Goal: Information Seeking & Learning: Learn about a topic

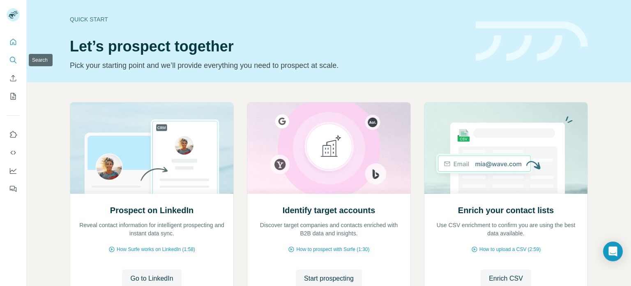
click at [13, 60] on icon "Search" at bounding box center [13, 60] width 8 height 8
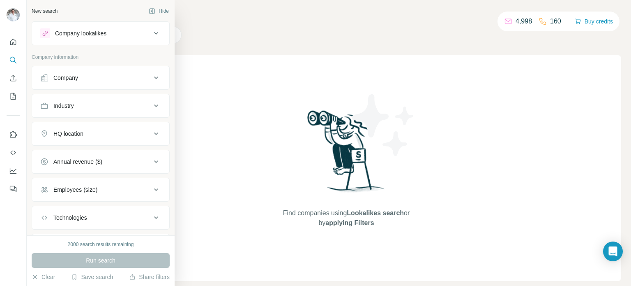
click at [71, 78] on div "Company" at bounding box center [65, 78] width 25 height 8
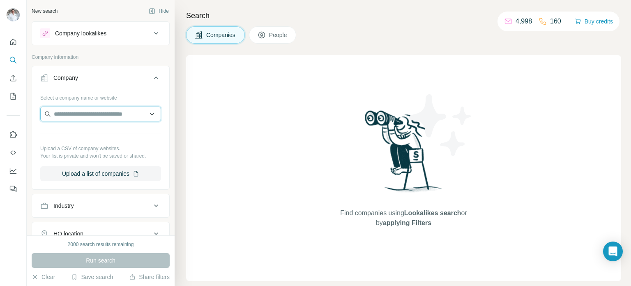
click at [66, 113] on input "text" at bounding box center [100, 113] width 121 height 15
paste input "**********"
drag, startPoint x: 76, startPoint y: 113, endPoint x: 147, endPoint y: 118, distance: 71.7
click at [147, 118] on input "**********" at bounding box center [100, 113] width 121 height 15
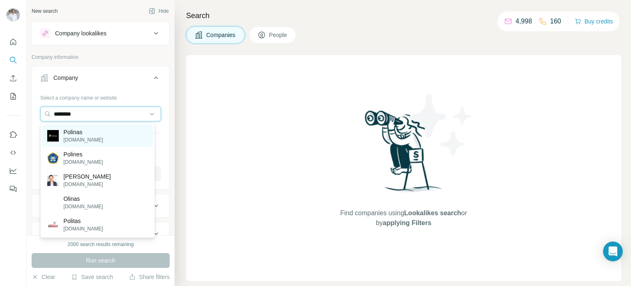
type input "*******"
click at [113, 138] on div "Polinas [DOMAIN_NAME]" at bounding box center [97, 136] width 111 height 22
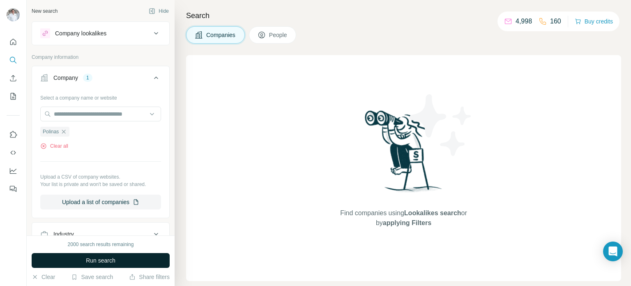
click at [111, 261] on span "Run search" at bounding box center [101, 260] width 30 height 8
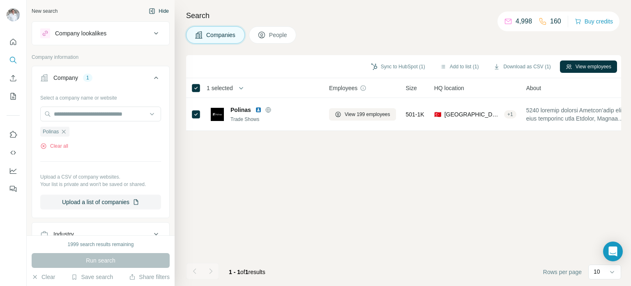
click at [156, 12] on button "Hide" at bounding box center [159, 11] width 32 height 12
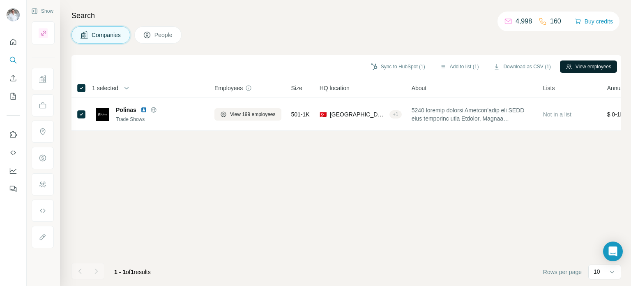
click at [579, 65] on button "View employees" at bounding box center [588, 66] width 57 height 12
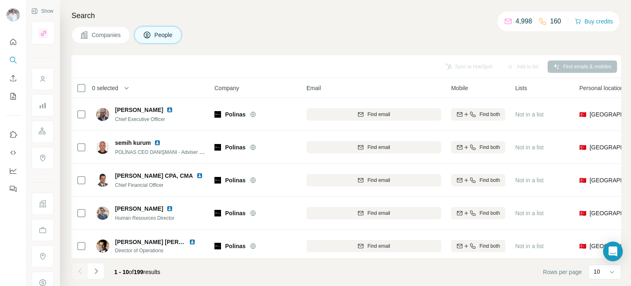
click at [91, 36] on button "Companies" at bounding box center [101, 34] width 59 height 17
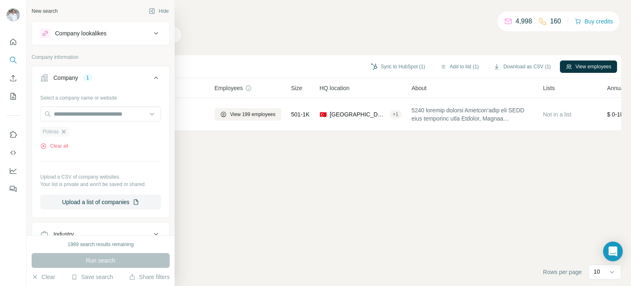
click at [64, 131] on icon "button" at bounding box center [64, 131] width 4 height 4
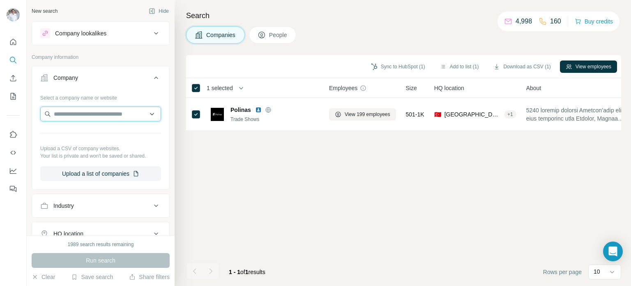
click at [68, 115] on input "text" at bounding box center [100, 113] width 121 height 15
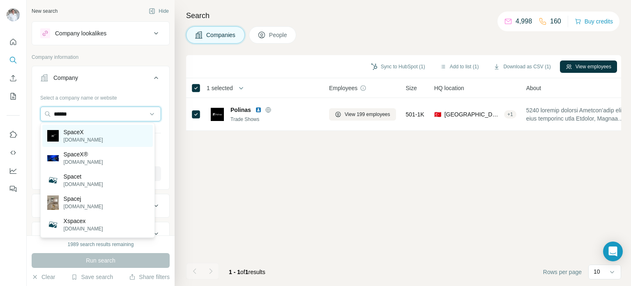
type input "******"
click at [70, 136] on p "SpaceX" at bounding box center [83, 132] width 39 height 8
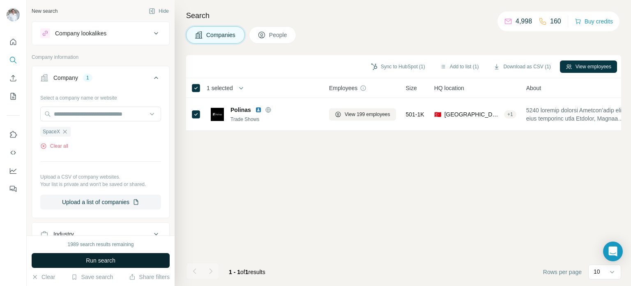
click at [100, 261] on span "Run search" at bounding box center [101, 260] width 30 height 8
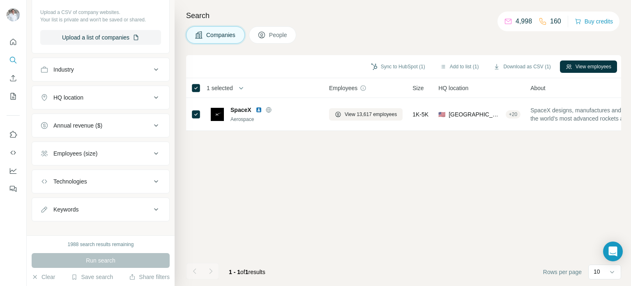
scroll to position [172, 0]
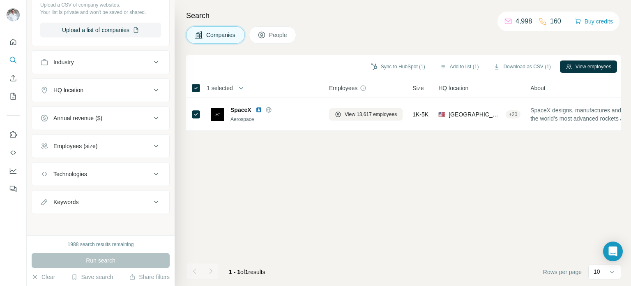
click at [104, 148] on div "Employees (size)" at bounding box center [95, 146] width 111 height 8
click at [122, 206] on button "Keywords" at bounding box center [100, 202] width 137 height 20
click at [112, 221] on input "text" at bounding box center [92, 222] width 104 height 15
type input "*"
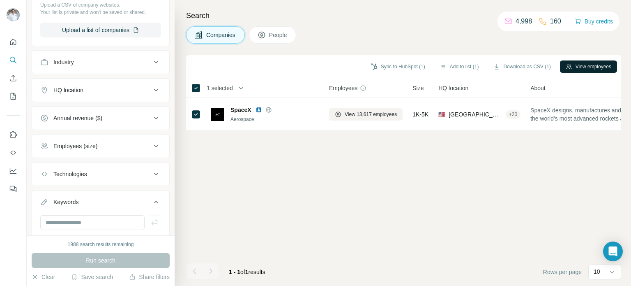
click at [584, 67] on button "View employees" at bounding box center [588, 66] width 57 height 12
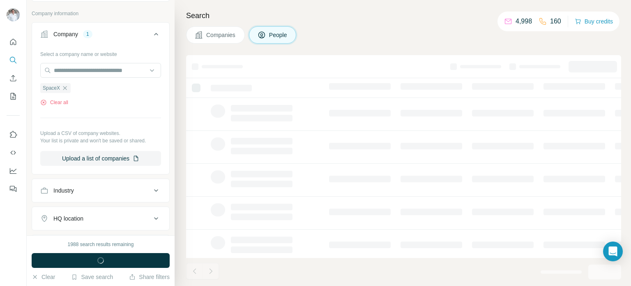
scroll to position [299, 0]
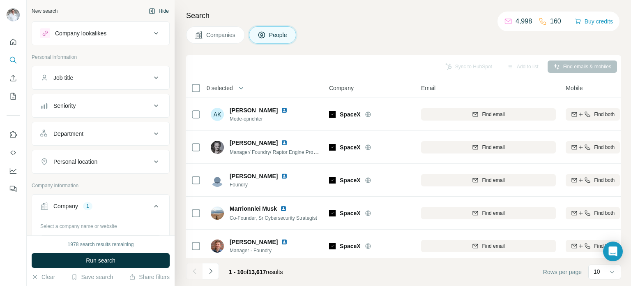
click at [149, 11] on icon "button" at bounding box center [152, 11] width 7 height 7
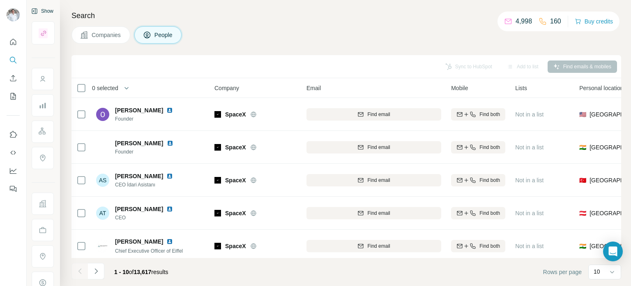
scroll to position [173, 0]
